Goal: Task Accomplishment & Management: Manage account settings

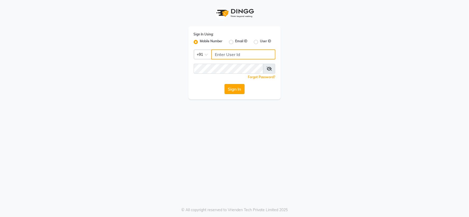
type input "9136197060"
click at [232, 90] on button "Sign In" at bounding box center [235, 89] width 20 height 10
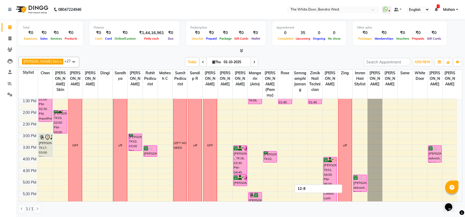
scroll to position [117, 0]
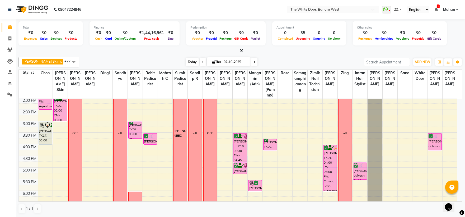
click at [186, 62] on span "Today" at bounding box center [192, 62] width 13 height 8
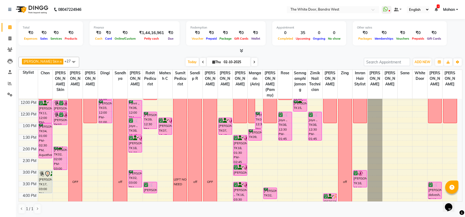
scroll to position [59, 0]
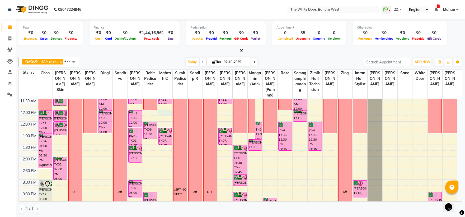
click at [164, 116] on div "9:00 AM 9:30 AM 10:00 AM 10:30 AM 11:00 AM 11:30 AM 12:00 PM 12:30 PM 1:00 PM 1…" at bounding box center [238, 191] width 438 height 302
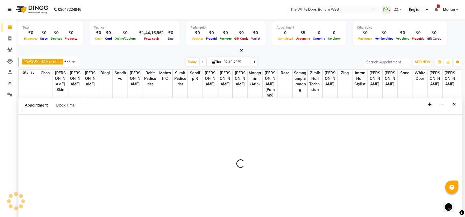
select select "20535"
select select "720"
select select "tentative"
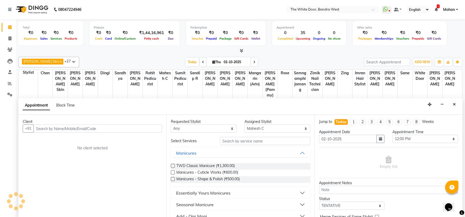
scroll to position [0, 0]
click at [48, 126] on input "86556 92234" at bounding box center [87, 128] width 107 height 8
click at [49, 127] on input "86556 92234" at bounding box center [87, 128] width 107 height 8
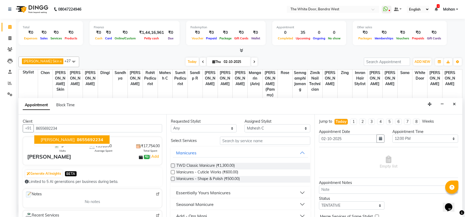
click at [53, 137] on span "[PERSON_NAME]" at bounding box center [58, 139] width 34 height 5
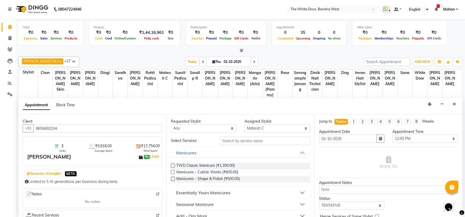
type input "8655692234"
click at [252, 133] on div "Requested Stylist Any [PERSON_NAME] Skin [PERSON_NAME] Dingi Dr.Shweta [PERSON_…" at bounding box center [240, 165] width 148 height 102
click at [248, 143] on input "text" at bounding box center [265, 140] width 90 height 8
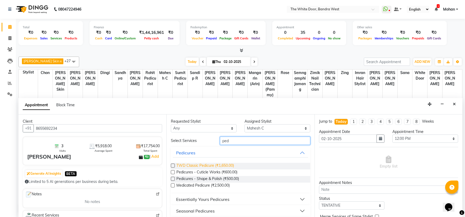
type input "ped"
click at [234, 165] on span "TWD Classic Pedicure (₹1,650.00)" at bounding box center [205, 166] width 58 height 7
checkbox input "false"
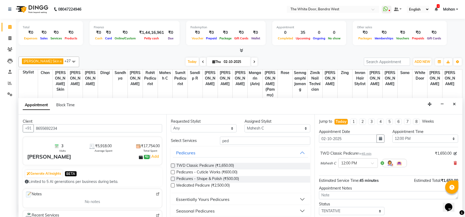
scroll to position [31, 0]
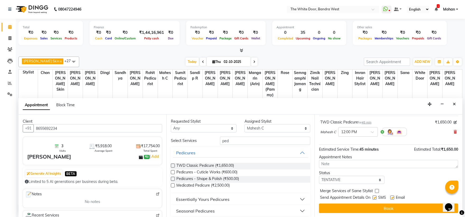
click at [348, 175] on div "Status" at bounding box center [352, 173] width 66 height 6
click at [348, 176] on select "Select TENTATIVE CONFIRM CHECK-IN UPCOMING" at bounding box center [352, 180] width 66 height 8
click at [319, 176] on select "Select TENTATIVE CONFIRM CHECK-IN UPCOMING" at bounding box center [352, 180] width 66 height 8
click at [343, 179] on select "Select TENTATIVE CONFIRM CHECK-IN UPCOMING" at bounding box center [352, 180] width 66 height 8
select select "confirm booking"
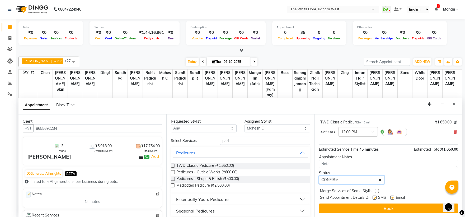
click at [319, 176] on select "Select TENTATIVE CONFIRM CHECK-IN UPCOMING" at bounding box center [352, 180] width 66 height 8
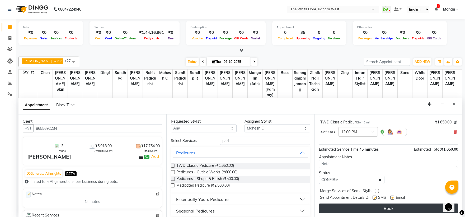
click at [346, 208] on button "Book" at bounding box center [388, 208] width 139 height 10
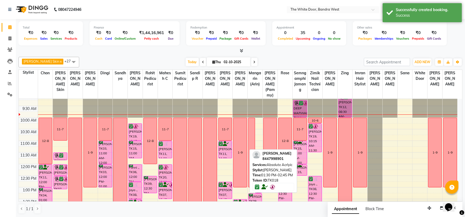
scroll to position [0, 0]
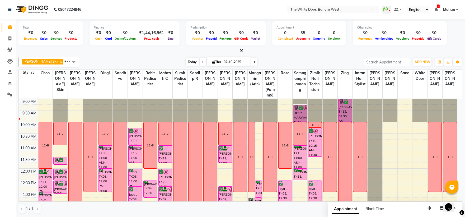
click at [186, 59] on span "Today" at bounding box center [192, 62] width 13 height 8
click at [438, 9] on ul "WhatsApp Status ✕ Status: Disconnected Most Recent Message: [DATE] 11:06 AM Rec…" at bounding box center [421, 9] width 79 height 7
click at [438, 10] on ul "WhatsApp Status ✕ Status: Disconnected Most Recent Message: [DATE] 11:06 AM Rec…" at bounding box center [421, 9] width 79 height 7
click at [437, 10] on icon at bounding box center [435, 10] width 3 height 4
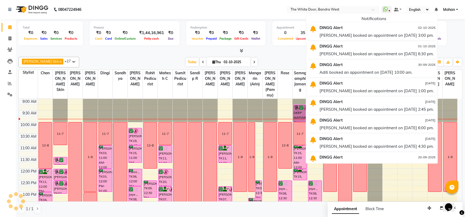
click at [437, 10] on icon at bounding box center [435, 10] width 3 height 4
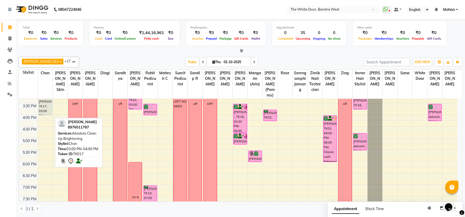
scroll to position [117, 0]
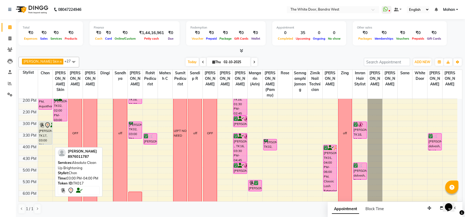
click at [45, 139] on div "[PERSON_NAME], TK17, 03:00 PM-04:00 PM, Absolute Clean Up Brightening" at bounding box center [45, 133] width 13 height 22
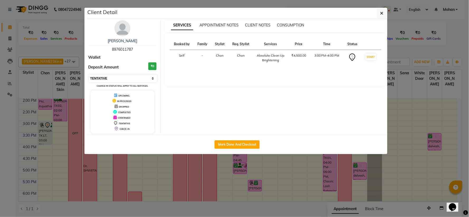
click at [108, 79] on select "Select IN SERVICE CONFIRMED TENTATIVE CHECK IN MARK DONE DROPPED UPCOMING" at bounding box center [123, 78] width 68 height 7
select select "6"
click at [89, 75] on select "Select IN SERVICE CONFIRMED TENTATIVE CHECK IN MARK DONE DROPPED UPCOMING" at bounding box center [123, 78] width 68 height 7
click at [387, 15] on ngb-modal-window "Client Detail [PERSON_NAME] 8976011787 Wallet Deposit Amount ₹0 Select IN SERVI…" at bounding box center [234, 108] width 469 height 217
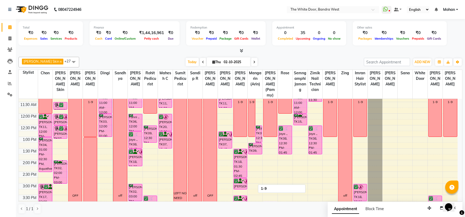
scroll to position [88, 0]
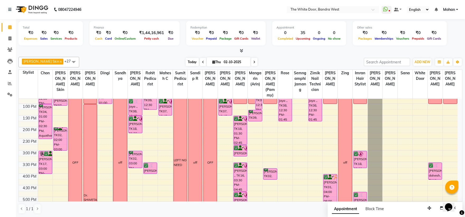
click at [186, 63] on span "Today" at bounding box center [192, 62] width 13 height 8
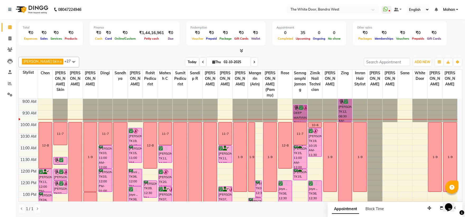
click at [186, 59] on span "Today" at bounding box center [192, 62] width 13 height 8
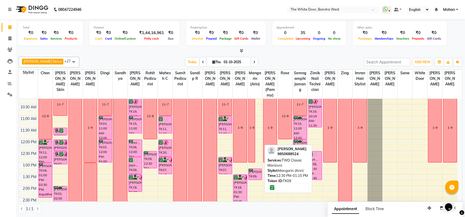
drag, startPoint x: 303, startPoint y: 172, endPoint x: 297, endPoint y: 161, distance: 12.8
click at [297, 161] on div "[PERSON_NAME] Skin x [PERSON_NAME] K x Dingi x Sandhya x Ganesh M x Rohit Pedic…" at bounding box center [240, 135] width 444 height 161
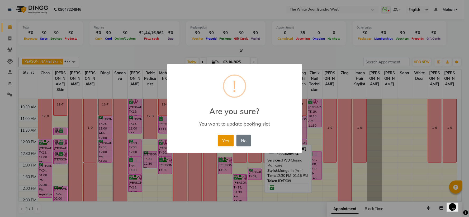
click at [224, 137] on button "Yes" at bounding box center [226, 141] width 16 height 12
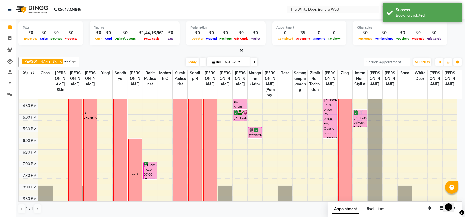
scroll to position [118, 0]
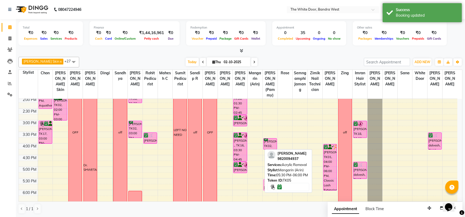
drag, startPoint x: 254, startPoint y: 188, endPoint x: 269, endPoint y: 188, distance: 15.3
click at [269, 188] on div "[PERSON_NAME] Skin x [PERSON_NAME] K x Dingi x Sandhya x Ganesh M x Rohit Pedic…" at bounding box center [240, 135] width 444 height 161
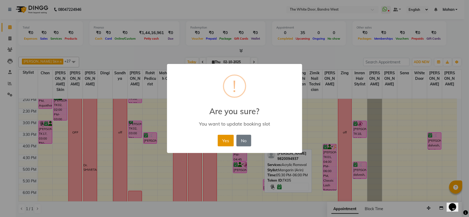
click at [222, 143] on button "Yes" at bounding box center [226, 141] width 16 height 12
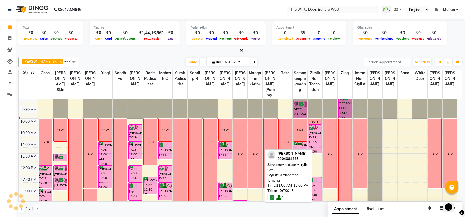
scroll to position [1, 0]
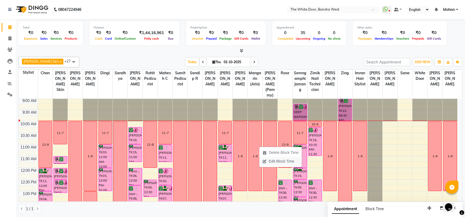
click at [276, 159] on span "Edit Block Time" at bounding box center [281, 161] width 25 height 6
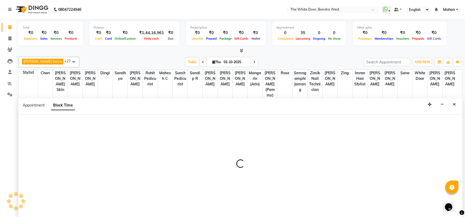
scroll to position [0, 0]
select select "57439"
select select "600"
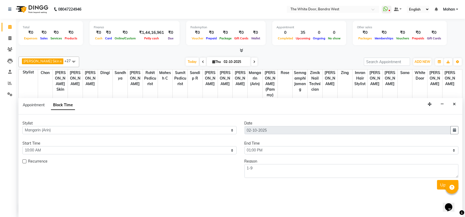
scroll to position [0, 0]
click at [258, 149] on select "Select 10:00 AM 10:15 AM 10:30 AM 10:45 AM 11:00 AM 11:15 AM 11:30 AM 11:45 AM …" at bounding box center [351, 150] width 214 height 8
select select "1260"
click at [244, 146] on select "Select 10:00 AM 10:15 AM 10:30 AM 10:45 AM 11:00 AM 11:15 AM 11:30 AM 11:45 AM …" at bounding box center [351, 150] width 214 height 8
click at [280, 172] on textarea "1-9" at bounding box center [351, 171] width 214 height 14
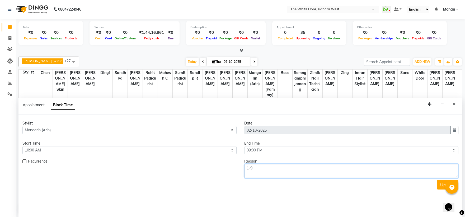
click at [280, 172] on textarea "1-9" at bounding box center [351, 171] width 214 height 14
type textarea "1"
type textarea "not well"
click at [441, 186] on button "Update" at bounding box center [447, 185] width 21 height 10
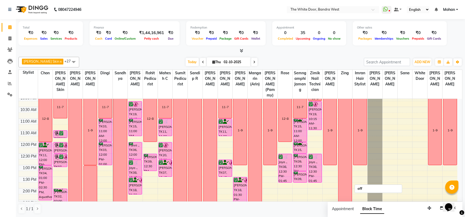
scroll to position [59, 0]
